Goal: Browse casually

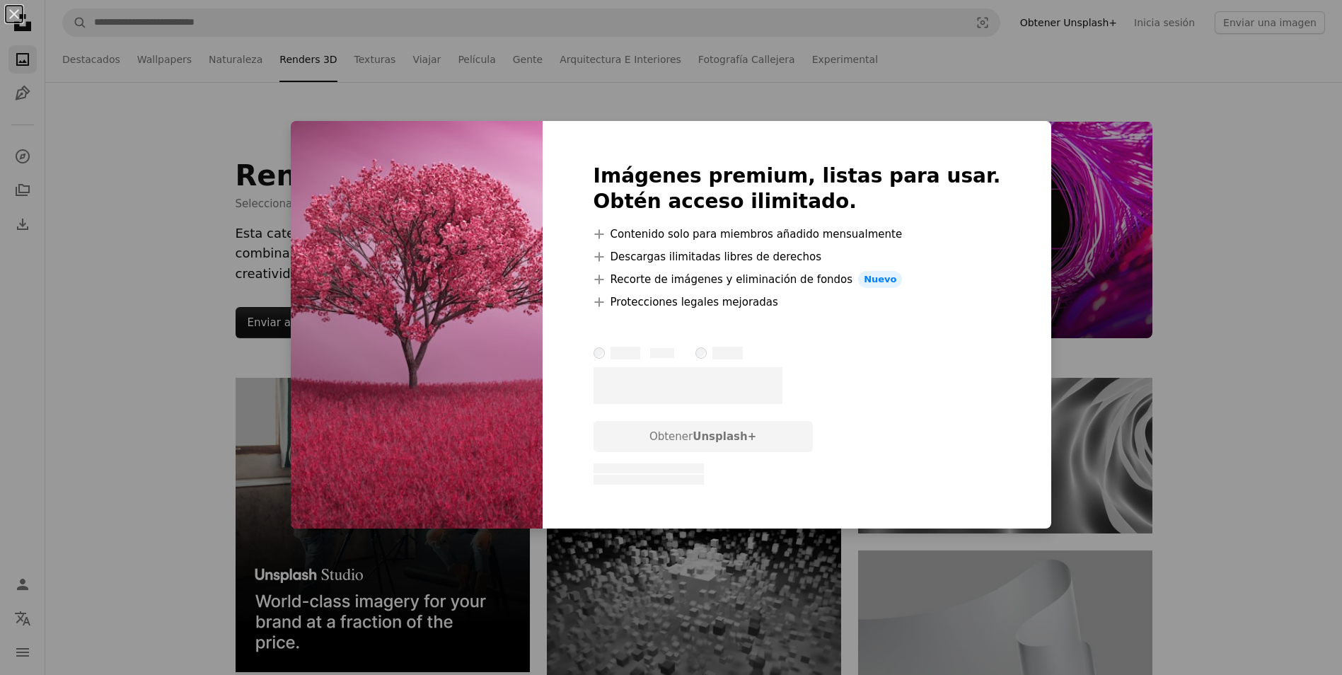
scroll to position [12172, 0]
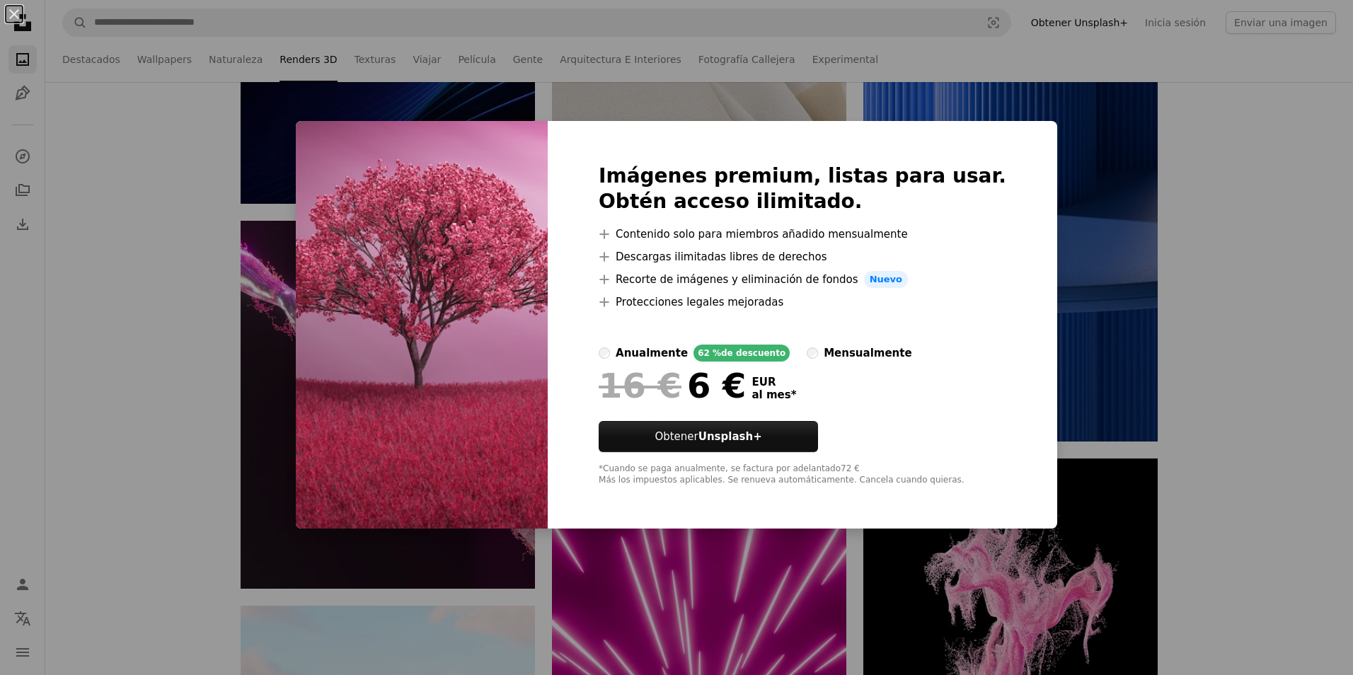
click at [1197, 217] on div "An X shape Imágenes premium, listas para usar. Obtén acceso ilimitado. A plus s…" at bounding box center [676, 337] width 1353 height 675
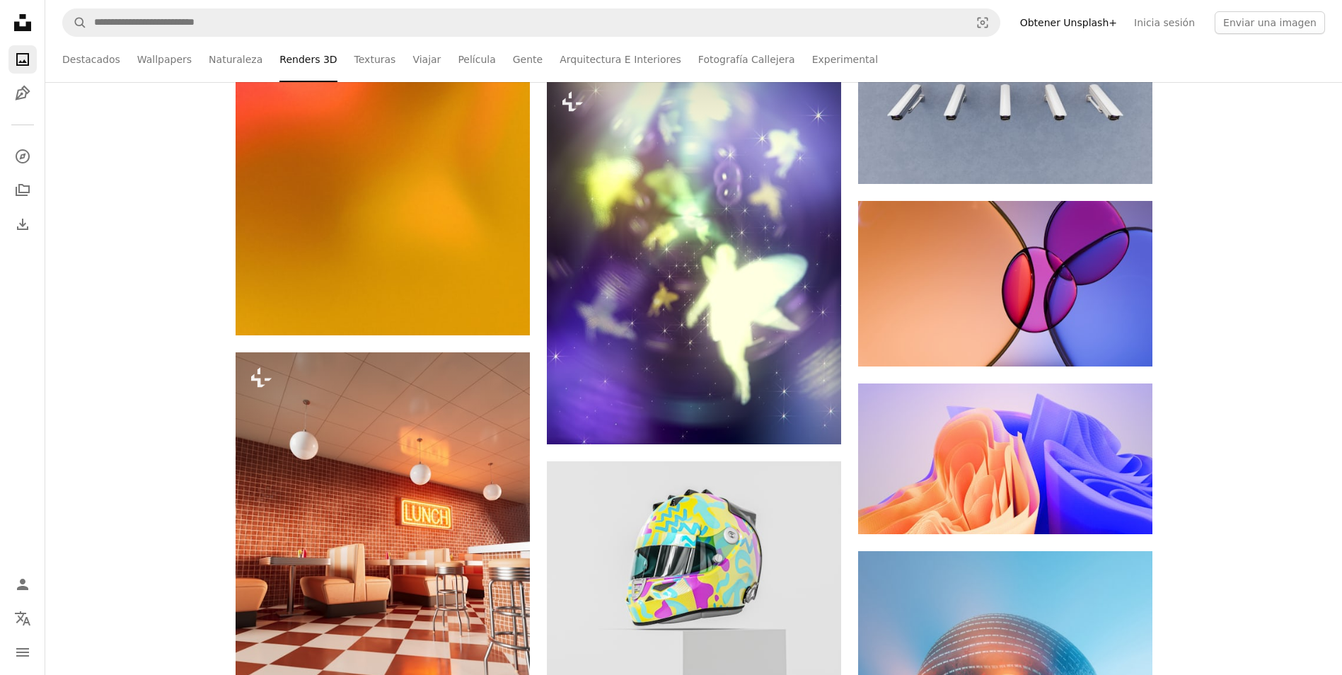
scroll to position [26539, 0]
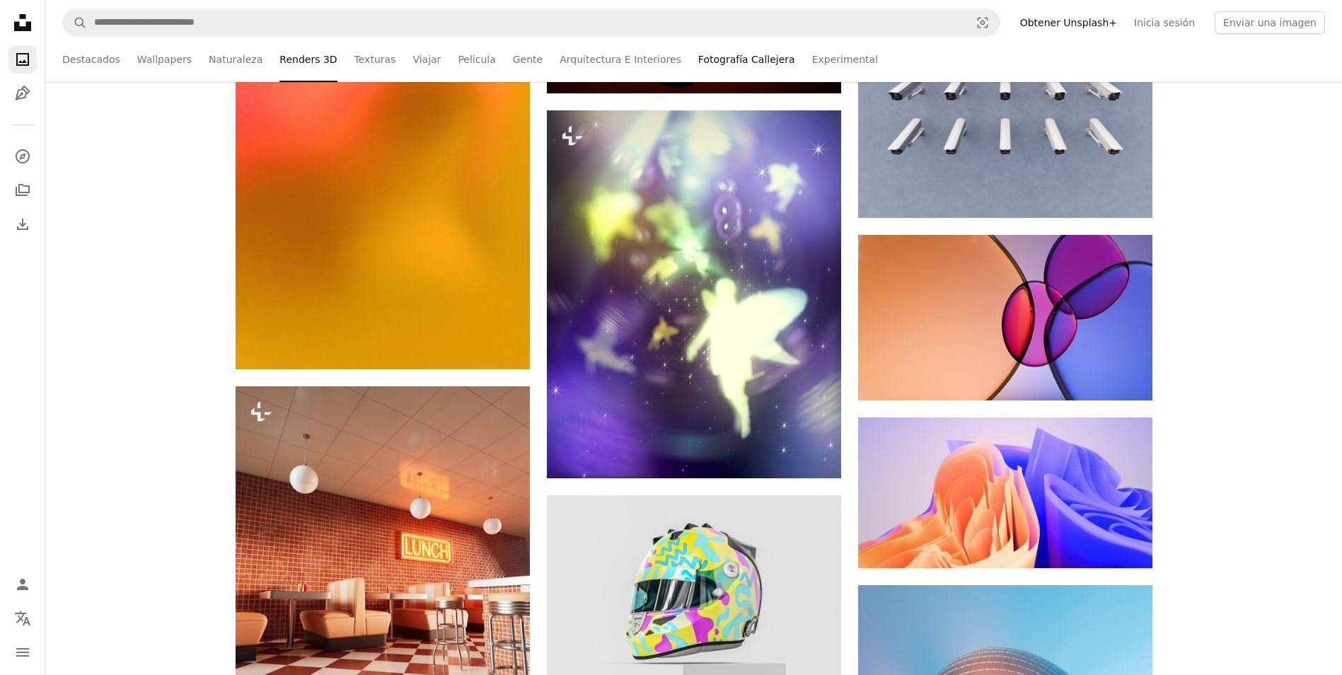
click at [698, 58] on link "Fotografía Callejera" at bounding box center [746, 59] width 97 height 45
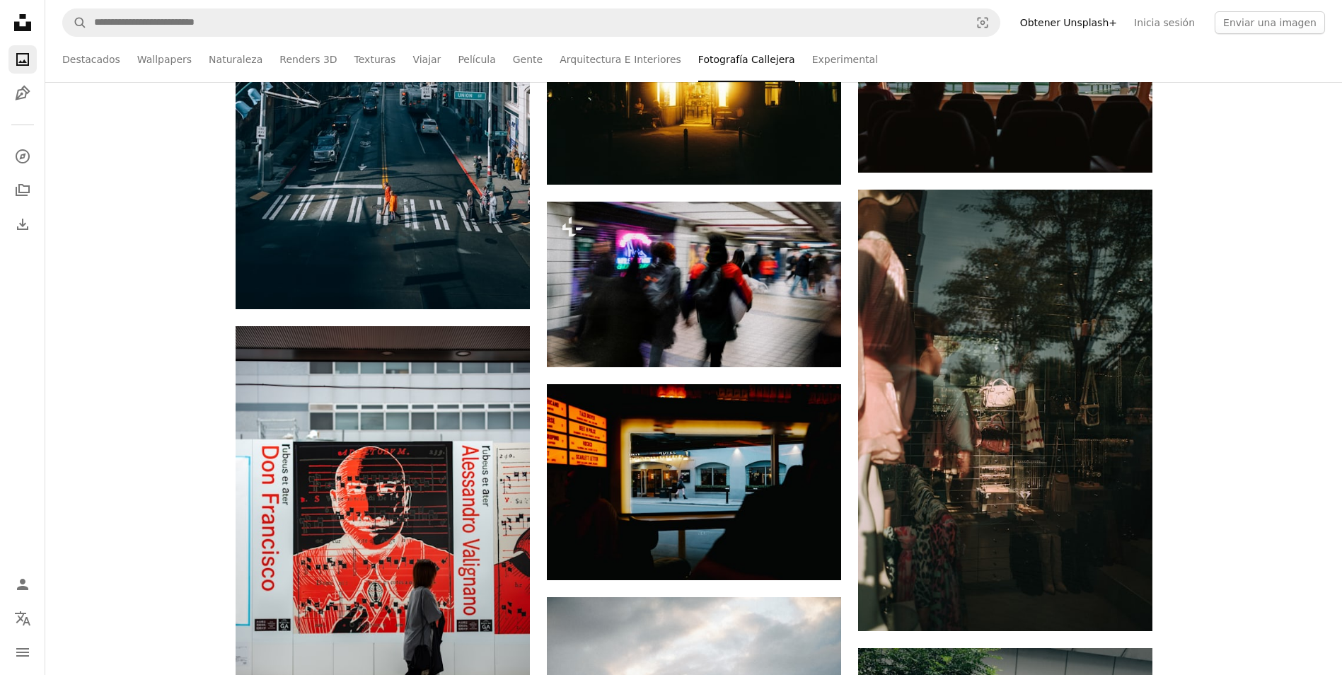
scroll to position [3255, 0]
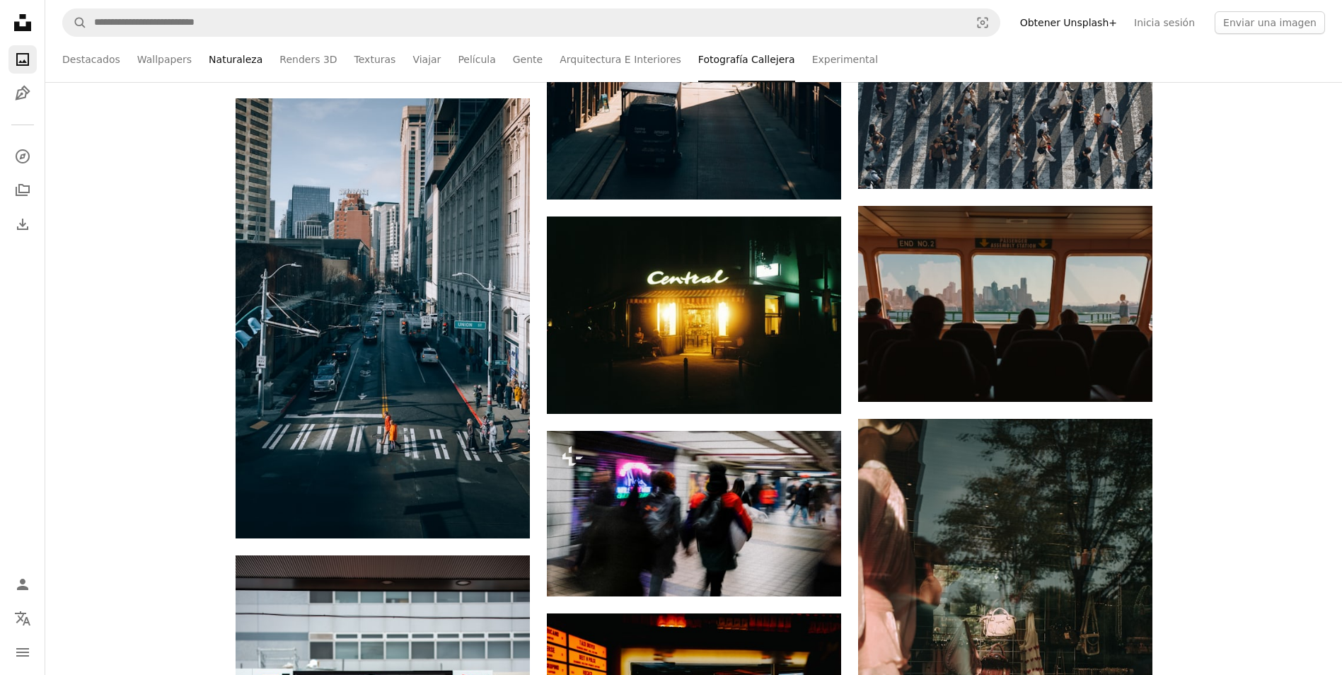
click at [234, 57] on link "Naturaleza" at bounding box center [236, 59] width 54 height 45
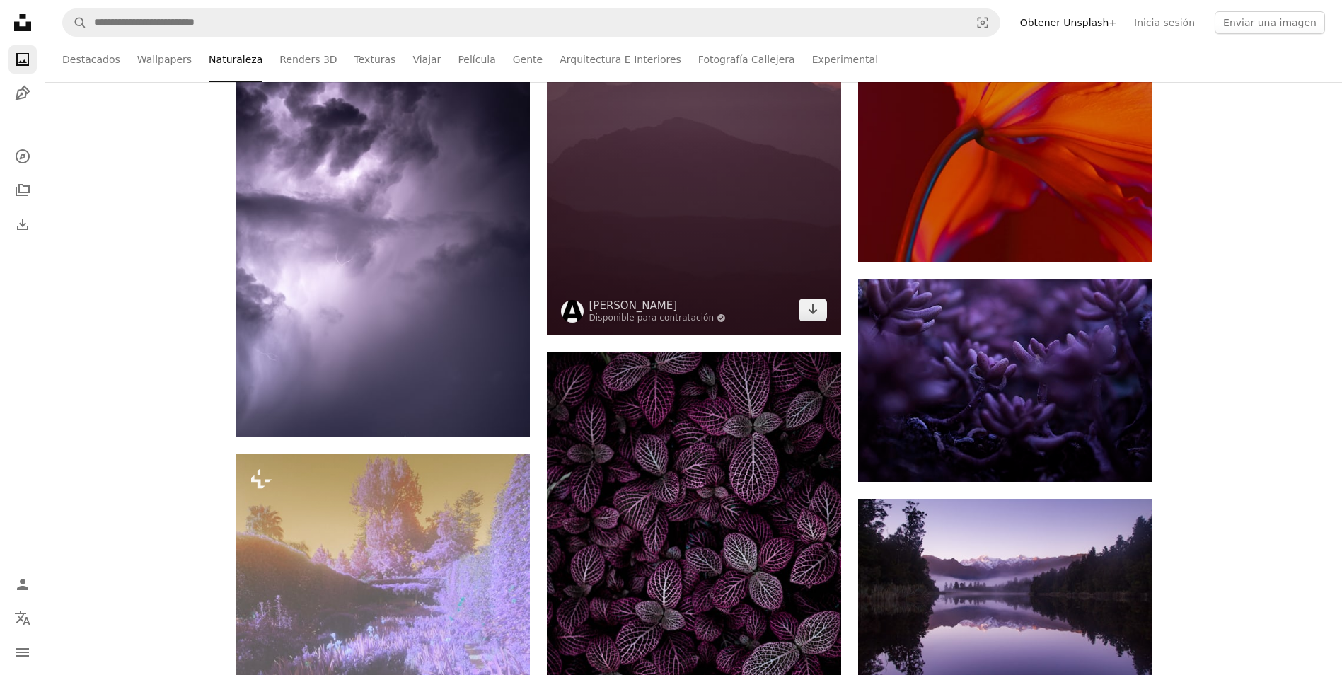
scroll to position [3468, 0]
